Goal: Information Seeking & Learning: Check status

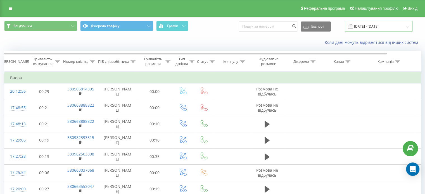
click at [371, 24] on input "[DATE] - [DATE]" at bounding box center [379, 26] width 68 height 11
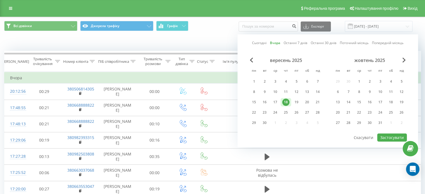
click at [285, 100] on div "18" at bounding box center [285, 102] width 7 height 7
click at [395, 134] on button "Застосувати" at bounding box center [392, 138] width 30 height 8
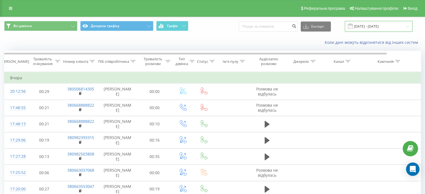
click at [384, 28] on input "18.09.2025 - 18.09.2025" at bounding box center [379, 26] width 68 height 11
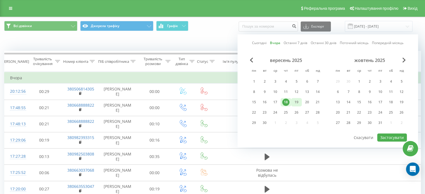
click at [296, 100] on div "19" at bounding box center [296, 102] width 7 height 7
click at [385, 134] on button "Застосувати" at bounding box center [392, 138] width 30 height 8
type input "[DATE] - [DATE]"
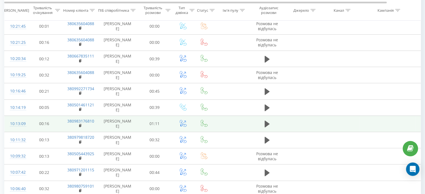
scroll to position [261, 0]
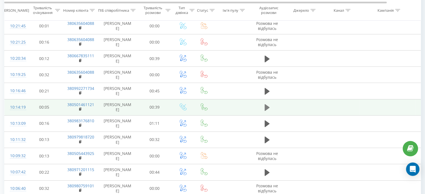
click at [267, 107] on icon at bounding box center [267, 107] width 5 height 7
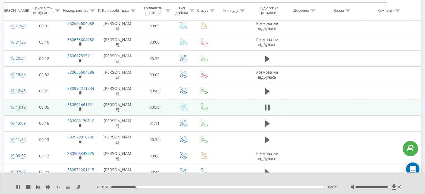
drag, startPoint x: 372, startPoint y: 187, endPoint x: 389, endPoint y: 186, distance: 16.8
click at [389, 186] on div at bounding box center [376, 188] width 51 height 6
click at [80, 108] on rect at bounding box center [80, 109] width 2 height 3
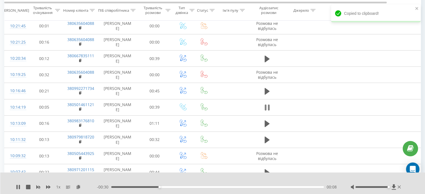
click at [267, 106] on icon at bounding box center [267, 108] width 5 height 8
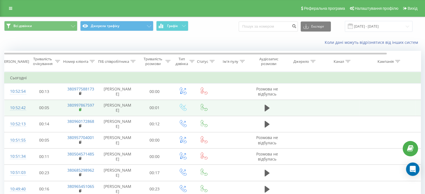
click at [80, 109] on rect at bounding box center [80, 110] width 2 height 3
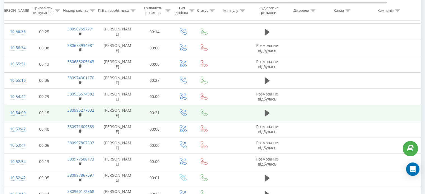
scroll to position [315, 0]
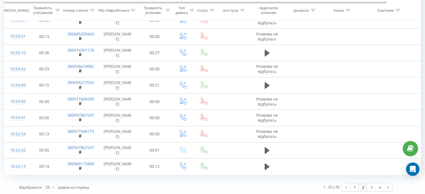
click at [362, 187] on link "2" at bounding box center [363, 188] width 8 height 8
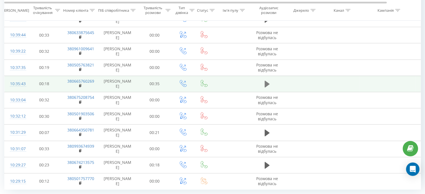
scroll to position [315, 0]
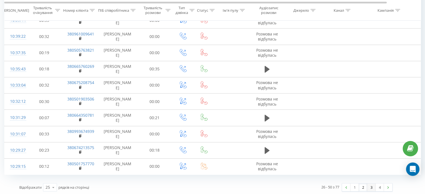
click at [370, 184] on link "3" at bounding box center [371, 188] width 8 height 8
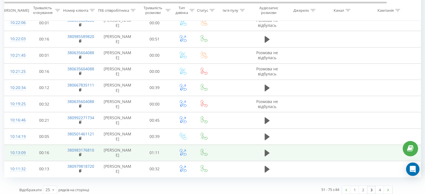
scroll to position [315, 0]
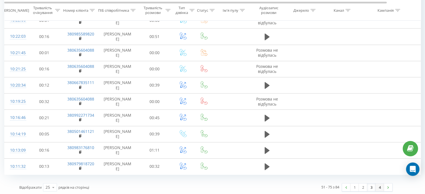
click at [379, 185] on link "4" at bounding box center [380, 188] width 8 height 8
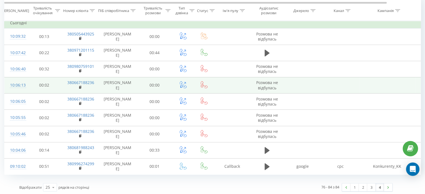
scroll to position [56, 0]
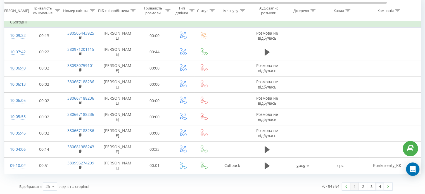
click at [353, 186] on link "1" at bounding box center [355, 187] width 8 height 8
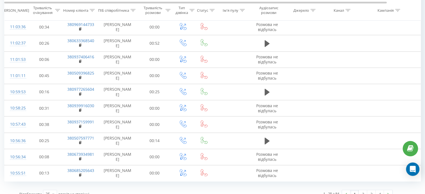
scroll to position [315, 0]
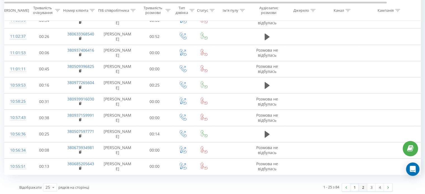
click at [363, 186] on link "2" at bounding box center [363, 188] width 8 height 8
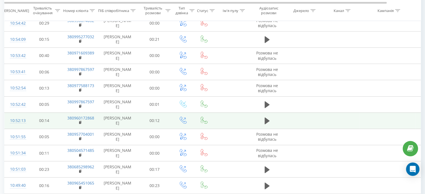
scroll to position [93, 0]
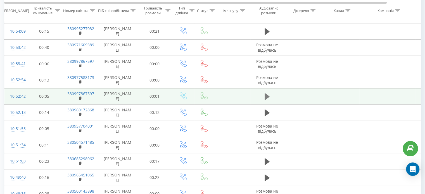
click at [265, 94] on icon at bounding box center [267, 96] width 5 height 7
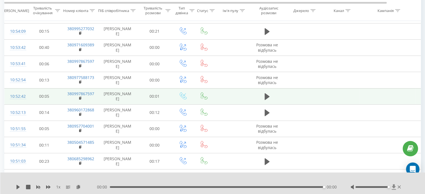
drag, startPoint x: 372, startPoint y: 188, endPoint x: 395, endPoint y: 185, distance: 23.0
click at [395, 185] on div at bounding box center [376, 188] width 51 height 6
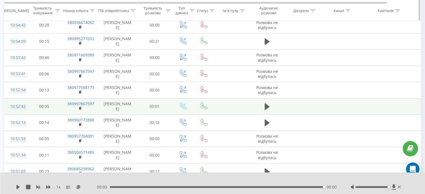
scroll to position [82, 0]
click at [91, 8] on div at bounding box center [92, 10] width 5 height 5
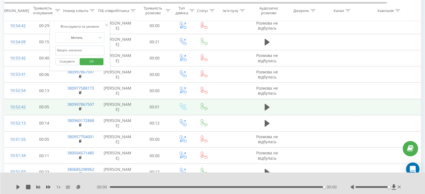
click at [94, 52] on input "text" at bounding box center [79, 51] width 49 height 10
click at [100, 38] on icon at bounding box center [99, 38] width 3 height 2
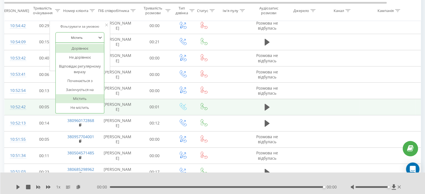
click at [88, 50] on div "Дорівнює" at bounding box center [80, 48] width 49 height 9
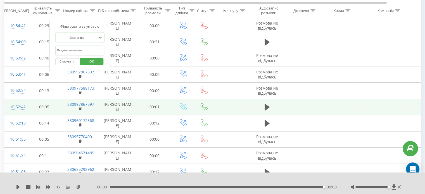
click at [94, 51] on input "text" at bounding box center [79, 51] width 49 height 10
click at [97, 37] on icon at bounding box center [100, 38] width 6 height 6
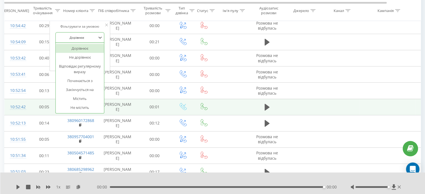
click at [79, 47] on div "Дорівнює" at bounding box center [80, 48] width 49 height 9
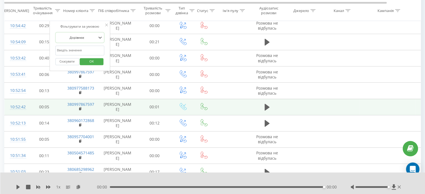
click at [78, 50] on input "text" at bounding box center [79, 51] width 49 height 10
type input "в"
click at [83, 61] on button "OK" at bounding box center [92, 61] width 24 height 7
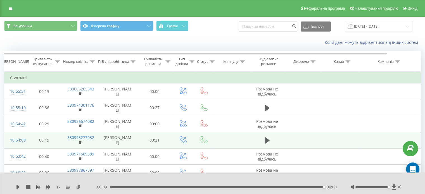
scroll to position [0, 0]
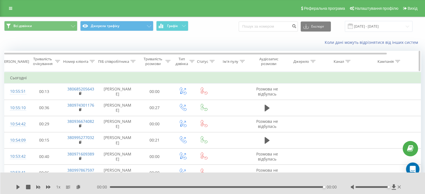
drag, startPoint x: 53, startPoint y: 62, endPoint x: 53, endPoint y: 66, distance: 4.5
click at [53, 62] on div "Тривалість очікування" at bounding box center [43, 62] width 22 height 10
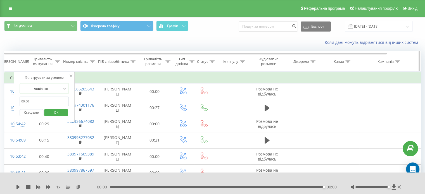
click at [87, 69] on th "Номер клієнта" at bounding box center [80, 61] width 36 height 21
drag, startPoint x: 111, startPoint y: 32, endPoint x: 113, endPoint y: 39, distance: 6.5
click at [111, 32] on div "Всі дзвінки Джерела трафіку Графік Експорт .csv .xls .xlsx 19.09.2025 - 19.09.2…" at bounding box center [212, 26] width 425 height 19
click at [114, 39] on div "Коли дані можуть відрізнятися вiд інших систем" at bounding box center [212, 42] width 425 height 13
click at [70, 76] on icon at bounding box center [71, 76] width 3 height 3
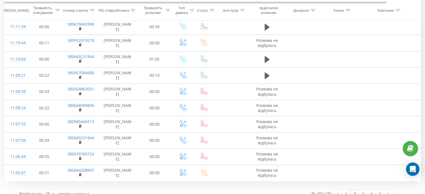
scroll to position [315, 0]
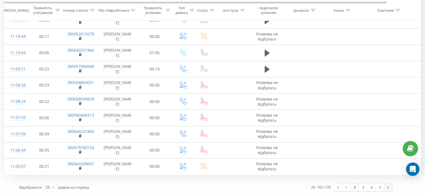
click at [388, 187] on img at bounding box center [389, 188] width 2 height 3
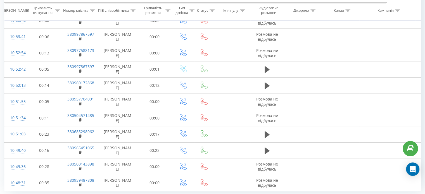
scroll to position [315, 0]
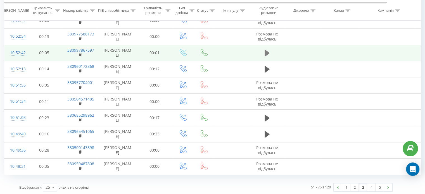
click at [268, 52] on icon at bounding box center [267, 53] width 5 height 7
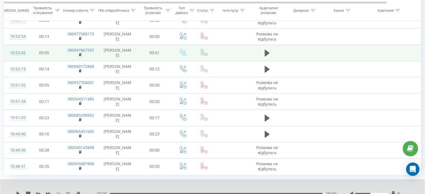
click at [386, 193] on div at bounding box center [371, 194] width 33 height 2
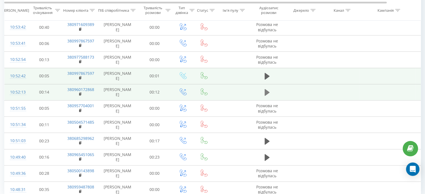
scroll to position [287, 0]
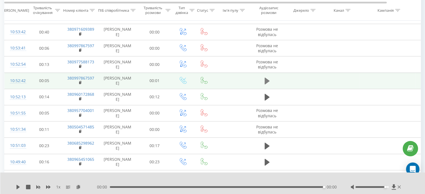
click at [266, 81] on icon at bounding box center [267, 81] width 5 height 7
drag, startPoint x: 266, startPoint y: 80, endPoint x: 281, endPoint y: 90, distance: 17.5
click at [267, 81] on icon at bounding box center [267, 81] width 5 height 7
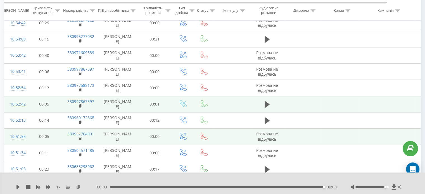
scroll to position [259, 0]
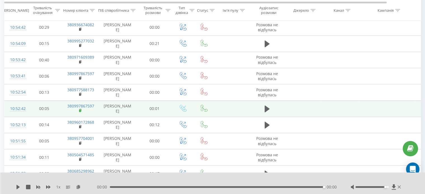
click at [82, 109] on icon at bounding box center [80, 111] width 3 height 4
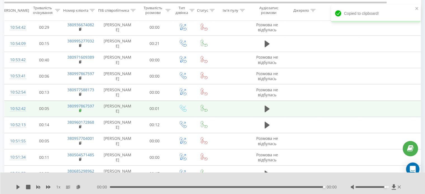
click at [80, 109] on icon at bounding box center [80, 111] width 3 height 4
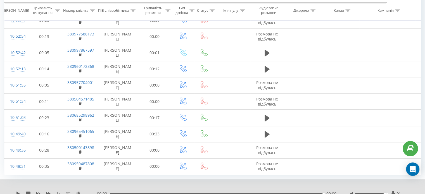
scroll to position [337, 0]
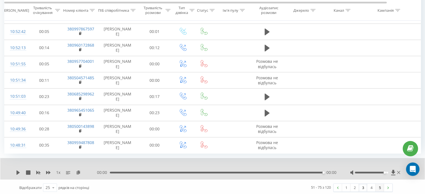
click at [380, 187] on link "5" at bounding box center [380, 188] width 8 height 8
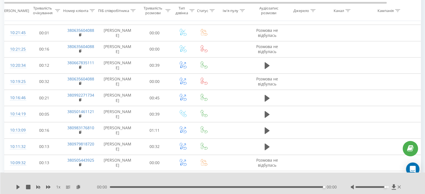
scroll to position [139, 0]
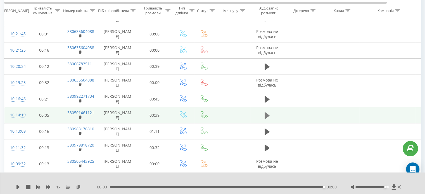
click at [265, 114] on icon at bounding box center [267, 115] width 5 height 7
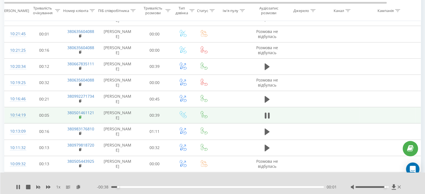
click at [79, 116] on rect at bounding box center [80, 117] width 2 height 3
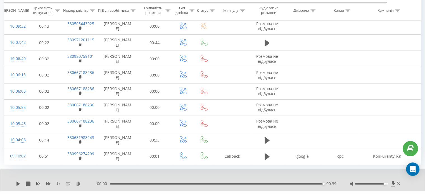
scroll to position [288, 0]
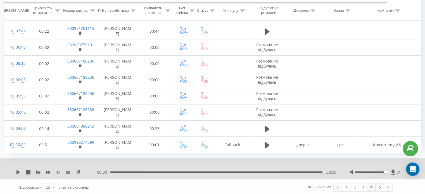
click at [371, 185] on link "4" at bounding box center [371, 188] width 8 height 8
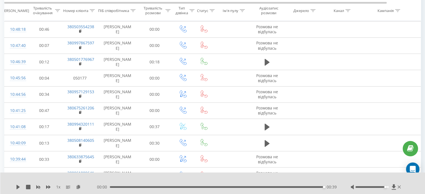
scroll to position [95, 0]
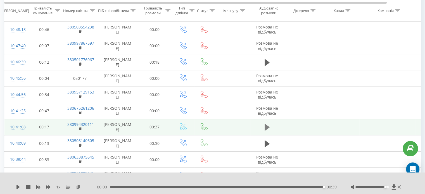
click at [266, 125] on icon at bounding box center [267, 127] width 5 height 7
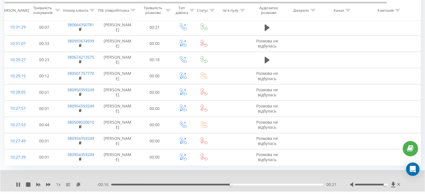
scroll to position [337, 0]
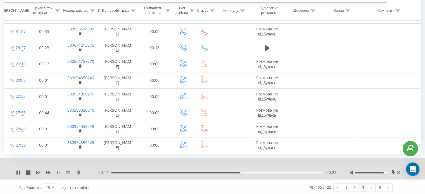
click at [363, 186] on link "3" at bounding box center [363, 188] width 8 height 8
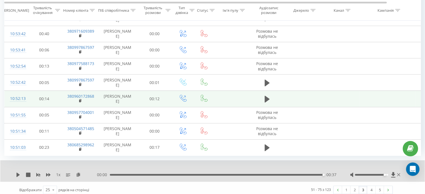
scroll to position [337, 0]
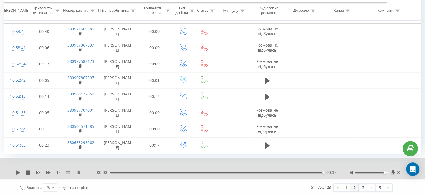
click at [354, 187] on link "2" at bounding box center [355, 188] width 8 height 8
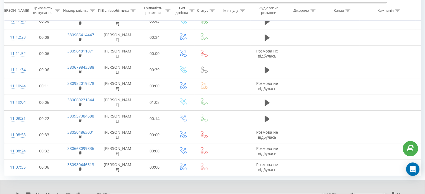
scroll to position [337, 0]
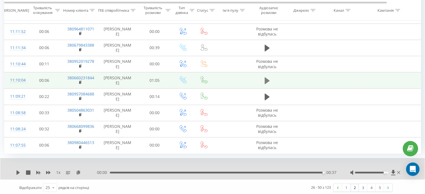
click at [266, 78] on icon at bounding box center [267, 80] width 5 height 7
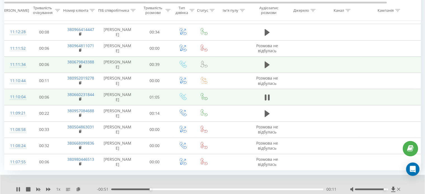
scroll to position [318, 0]
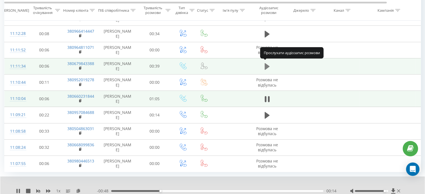
click at [267, 65] on icon at bounding box center [267, 66] width 5 height 7
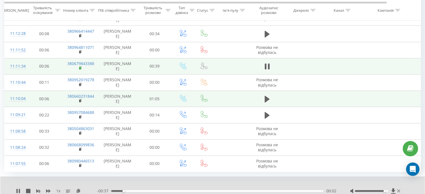
click at [80, 67] on icon at bounding box center [80, 68] width 2 height 3
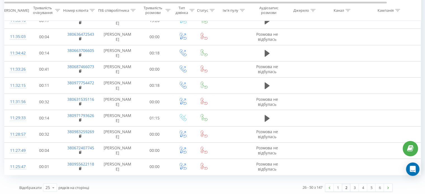
scroll to position [315, 0]
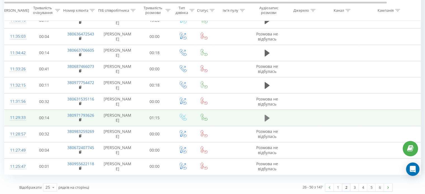
click at [265, 117] on icon at bounding box center [267, 118] width 5 height 7
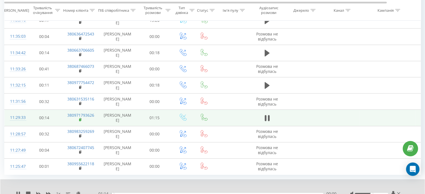
click at [79, 119] on rect at bounding box center [80, 120] width 2 height 3
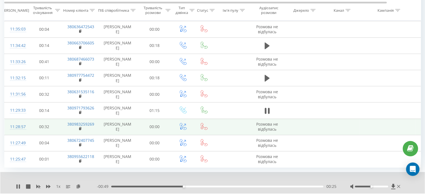
scroll to position [337, 0]
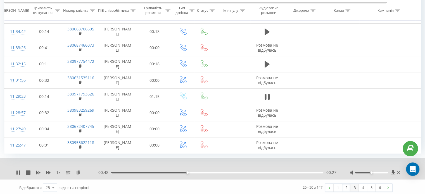
click at [353, 186] on link "3" at bounding box center [355, 188] width 8 height 8
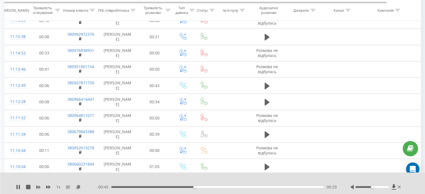
scroll to position [251, 0]
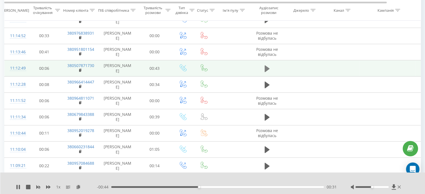
click at [266, 70] on icon at bounding box center [267, 68] width 5 height 7
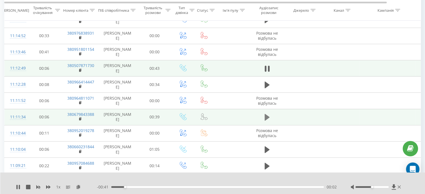
click at [267, 115] on icon at bounding box center [267, 117] width 5 height 7
click at [292, 191] on div "1 x - 00:35 00:03 00:03" at bounding box center [212, 184] width 425 height 22
click at [265, 69] on icon at bounding box center [267, 68] width 5 height 7
drag, startPoint x: 372, startPoint y: 188, endPoint x: 395, endPoint y: 185, distance: 23.3
click at [395, 185] on div at bounding box center [376, 188] width 51 height 6
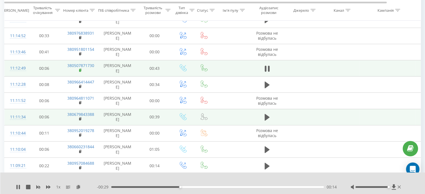
click at [80, 69] on rect at bounding box center [80, 70] width 2 height 3
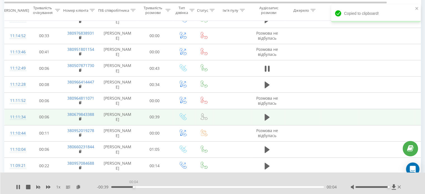
click at [134, 187] on div "00:04" at bounding box center [217, 188] width 213 height 2
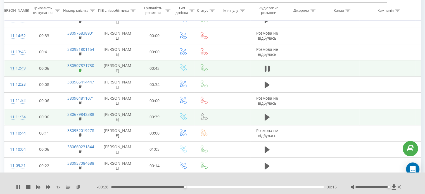
click at [80, 69] on rect at bounding box center [80, 70] width 2 height 3
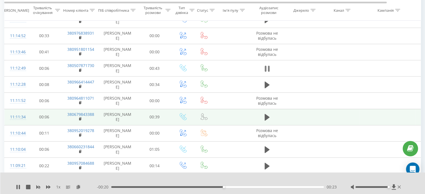
click at [267, 67] on icon at bounding box center [267, 69] width 5 height 8
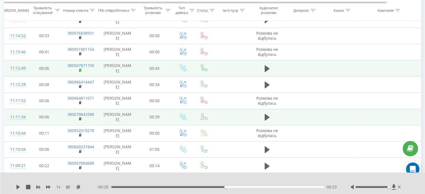
click at [79, 69] on rect at bounding box center [80, 70] width 2 height 3
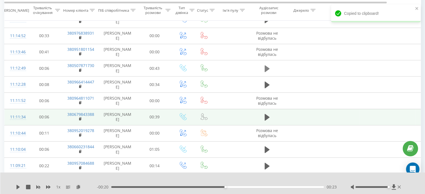
click at [266, 68] on icon at bounding box center [267, 68] width 5 height 7
click at [267, 67] on icon at bounding box center [267, 69] width 5 height 8
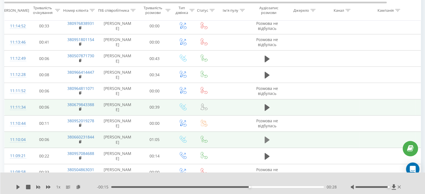
scroll to position [270, 0]
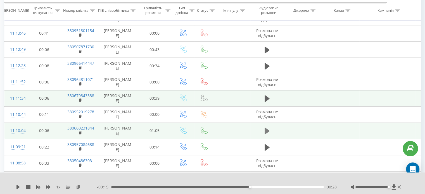
click at [266, 129] on icon at bounding box center [267, 131] width 5 height 7
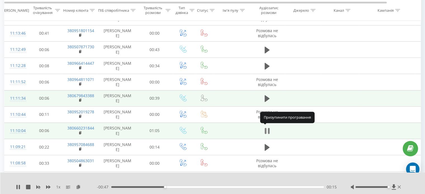
click at [267, 130] on icon at bounding box center [267, 131] width 5 height 8
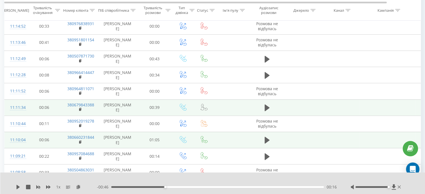
scroll to position [251, 0]
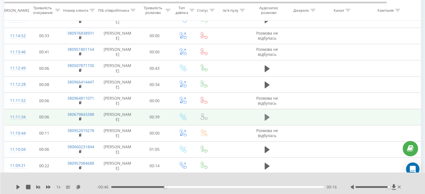
click at [268, 117] on icon at bounding box center [267, 118] width 5 height 8
click at [264, 67] on button at bounding box center [267, 69] width 8 height 8
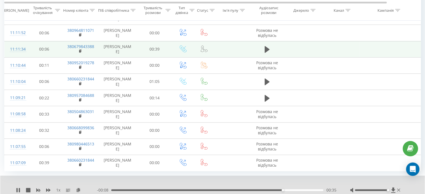
scroll to position [337, 0]
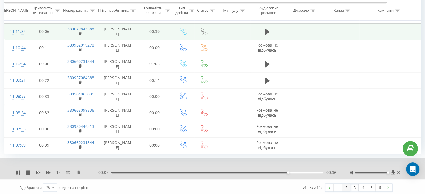
click at [345, 189] on link "2" at bounding box center [346, 188] width 8 height 8
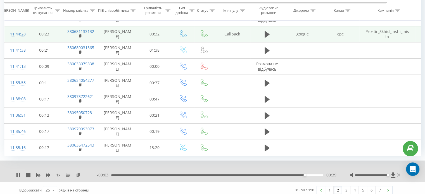
scroll to position [337, 0]
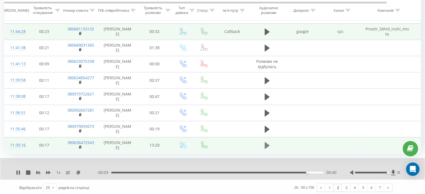
click at [267, 143] on icon at bounding box center [267, 145] width 5 height 7
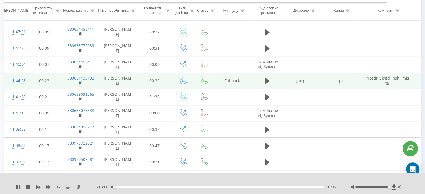
scroll to position [281, 0]
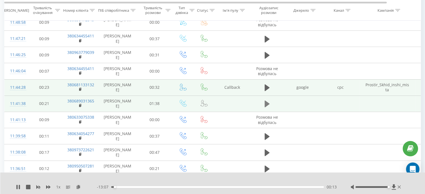
click at [267, 101] on icon at bounding box center [267, 104] width 5 height 7
click at [82, 105] on td "380689031365" at bounding box center [80, 104] width 36 height 16
click at [80, 105] on rect at bounding box center [80, 106] width 2 height 3
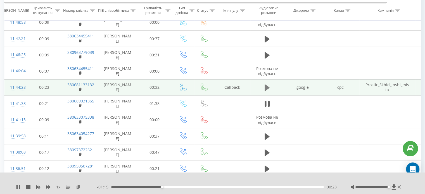
click at [265, 88] on icon at bounding box center [267, 87] width 5 height 7
click at [79, 88] on rect at bounding box center [80, 89] width 2 height 3
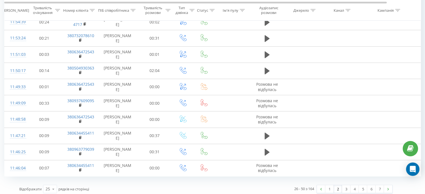
scroll to position [315, 0]
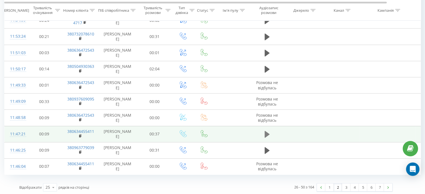
click at [265, 134] on icon at bounding box center [267, 134] width 5 height 7
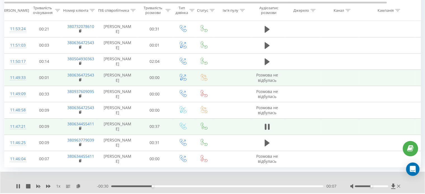
scroll to position [337, 0]
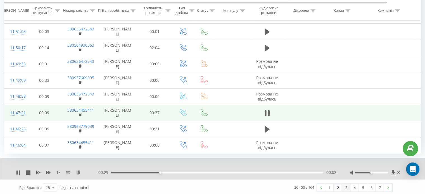
click at [344, 185] on link "3" at bounding box center [346, 188] width 8 height 8
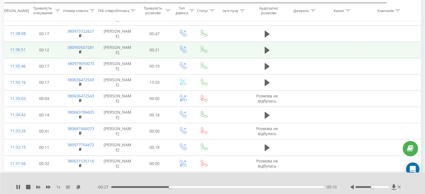
scroll to position [130, 0]
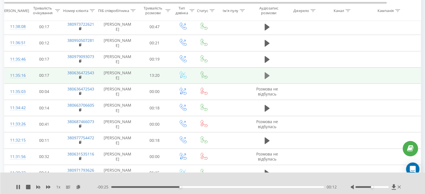
click at [267, 75] on icon at bounding box center [267, 75] width 5 height 7
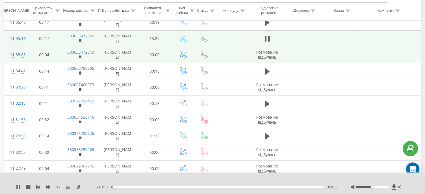
scroll to position [167, 0]
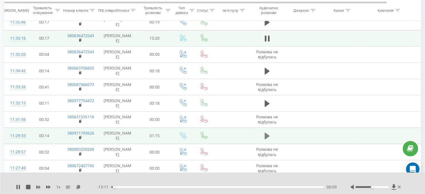
click at [266, 134] on icon at bounding box center [267, 136] width 5 height 7
click at [79, 137] on rect at bounding box center [80, 138] width 2 height 3
